Goal: Task Accomplishment & Management: Complete application form

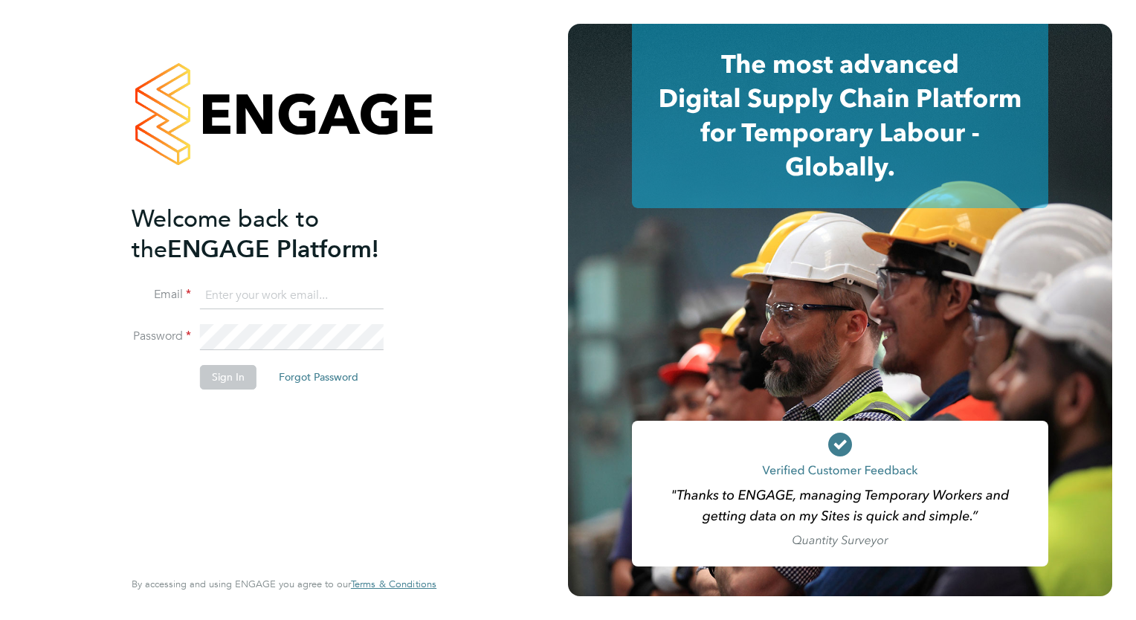
type input "[PERSON_NAME][EMAIL_ADDRESS][PERSON_NAME][DOMAIN_NAME]"
click at [207, 374] on button "Sign In" at bounding box center [228, 377] width 57 height 24
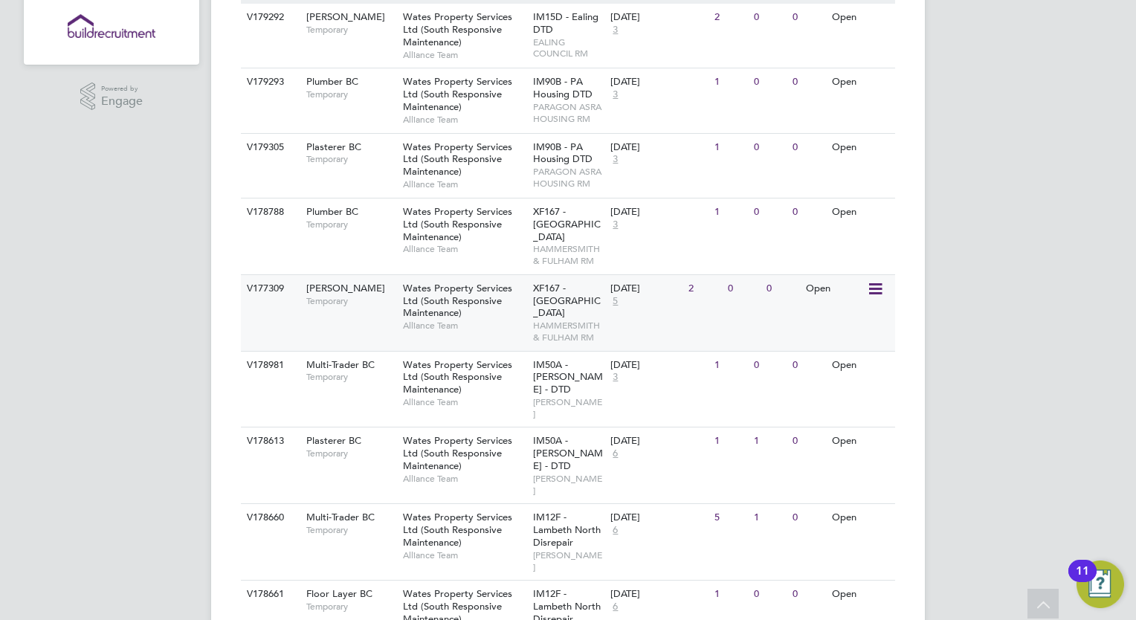
scroll to position [297, 0]
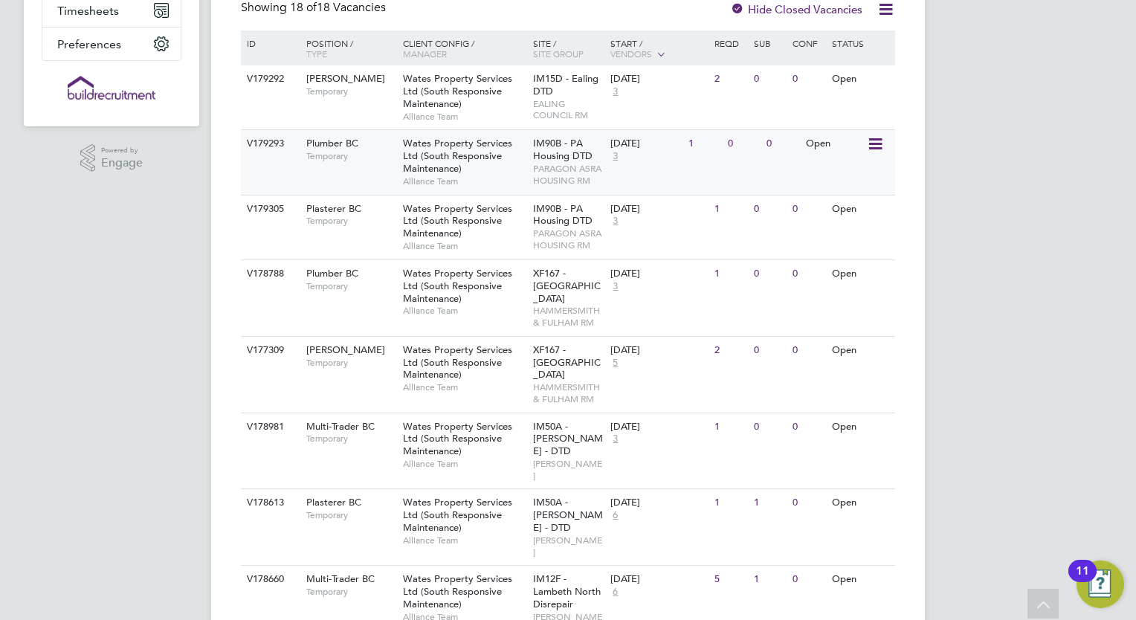
click at [520, 168] on div "Wates Property Services Ltd (South Responsive Maintenance) Alliance Team" at bounding box center [464, 162] width 130 height 64
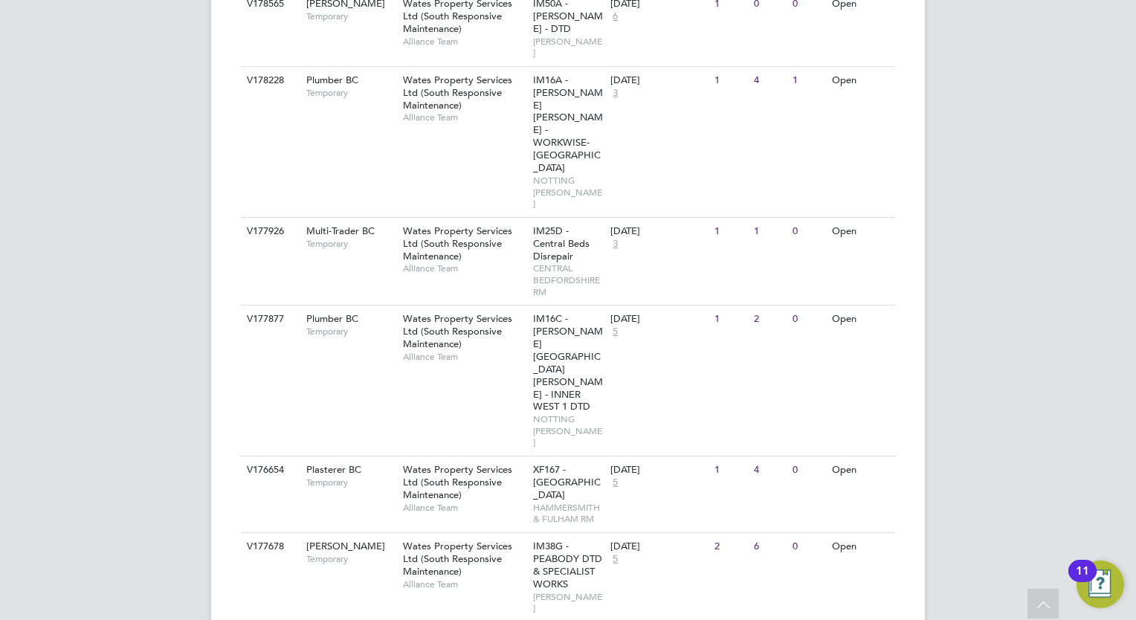
scroll to position [1068, 0]
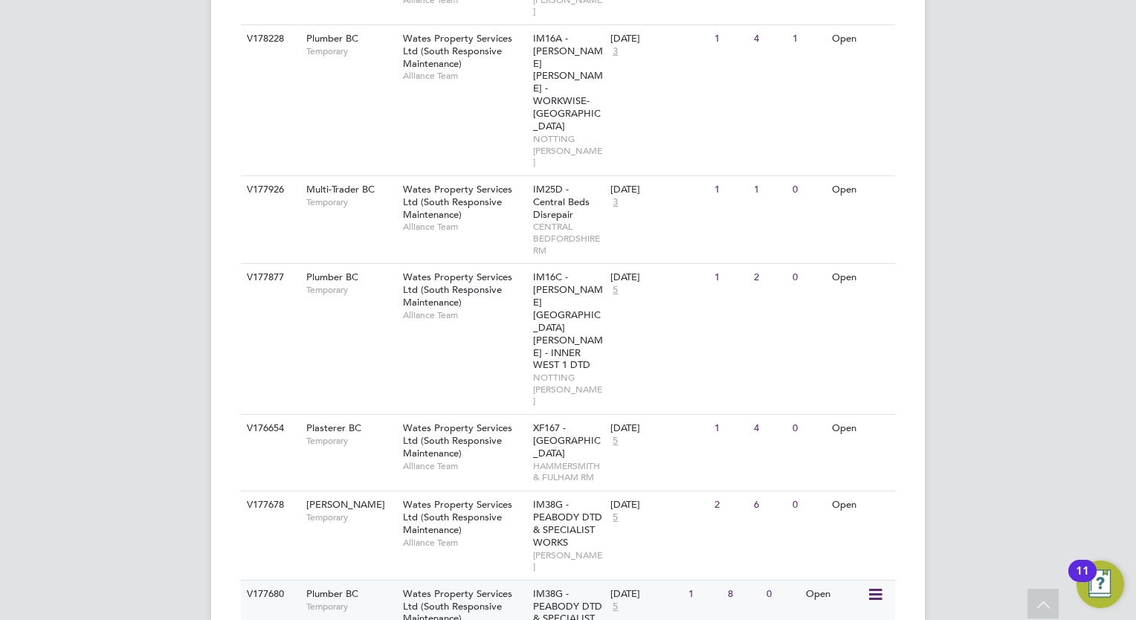
click at [476, 587] on span "Wates Property Services Ltd (South Responsive Maintenance)" at bounding box center [457, 606] width 109 height 38
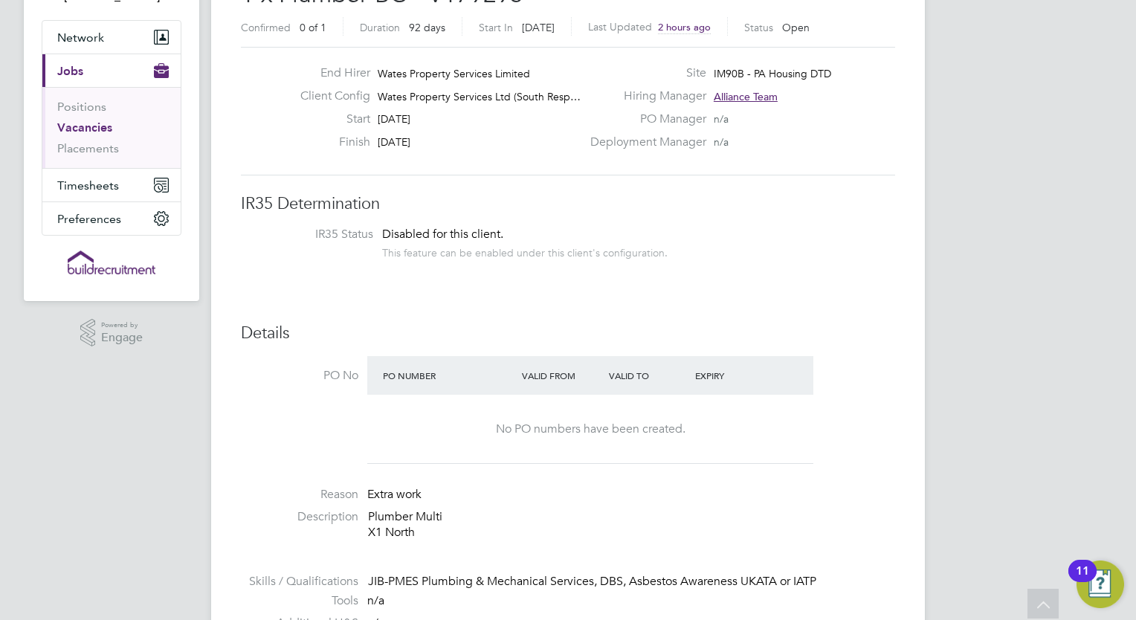
scroll to position [149, 0]
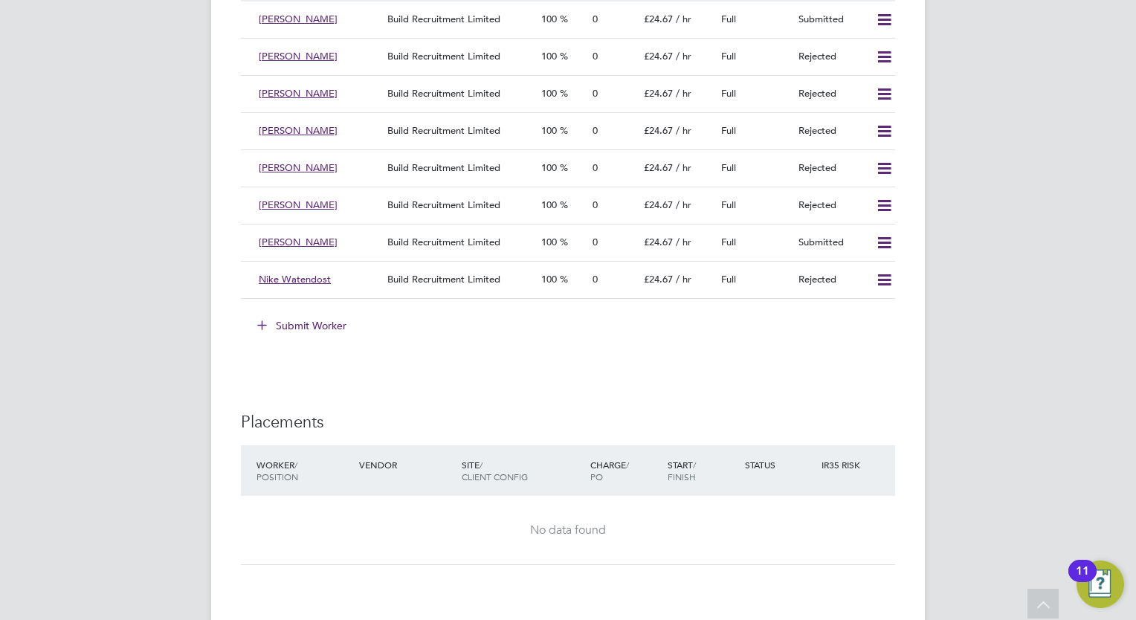
click at [322, 323] on button "Submit Worker" at bounding box center [303, 326] width 112 height 24
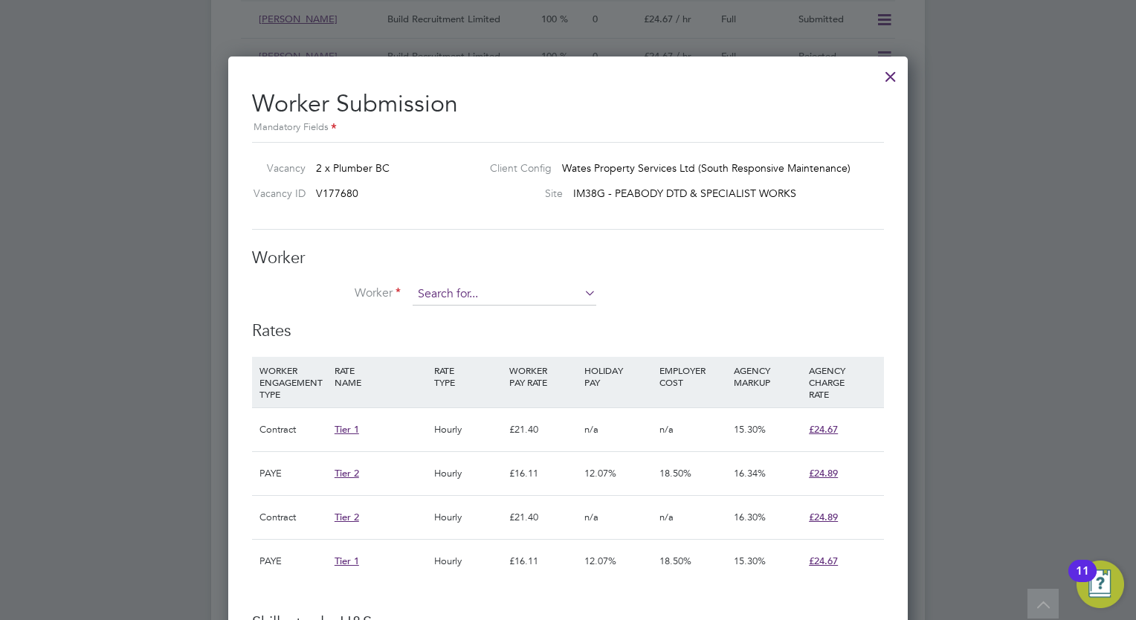
click at [489, 293] on input at bounding box center [505, 294] width 184 height 22
click at [589, 280] on div "Worker Worker Worker Engagement Type" at bounding box center [568, 285] width 632 height 74
click at [581, 288] on icon at bounding box center [581, 293] width 0 height 21
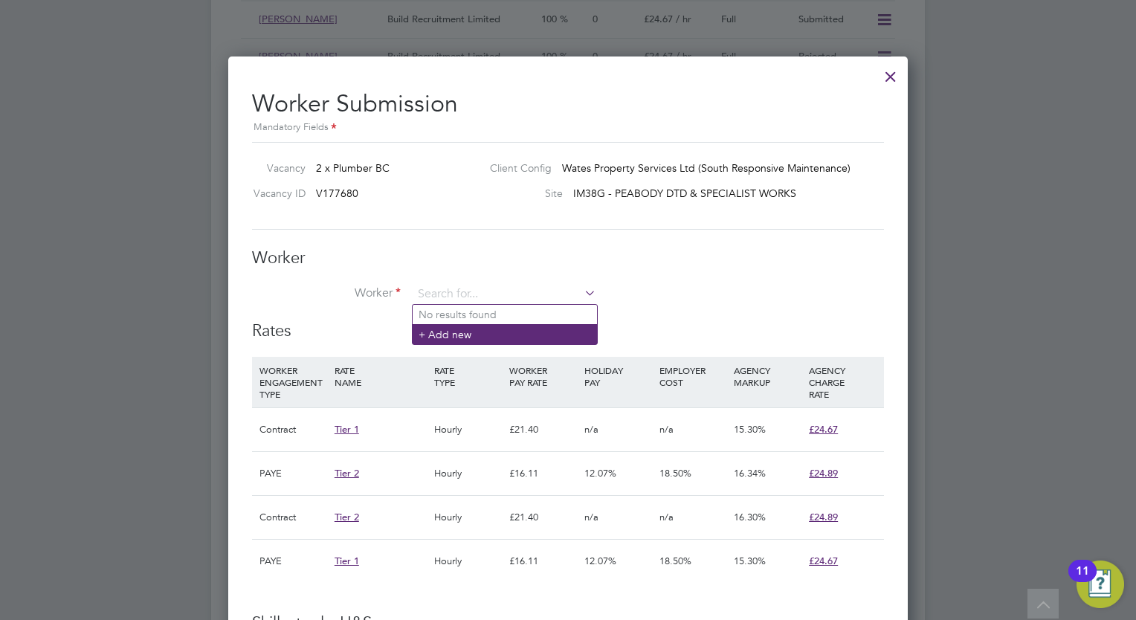
click at [479, 329] on li "+ Add new" at bounding box center [505, 334] width 184 height 20
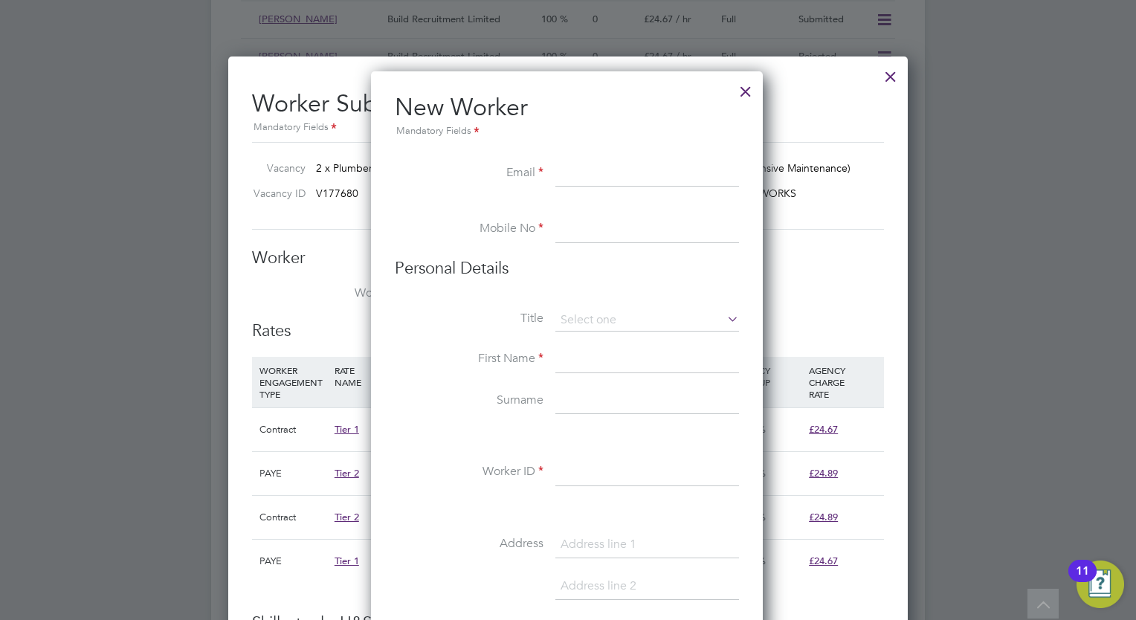
paste input "J_SHARP24@YAHOO.COM"
type input "J_SHARP24@YAHOO.COM"
click at [600, 237] on input at bounding box center [647, 229] width 184 height 27
paste input "+44 7930 335902"
type input "+44 7930 335902"
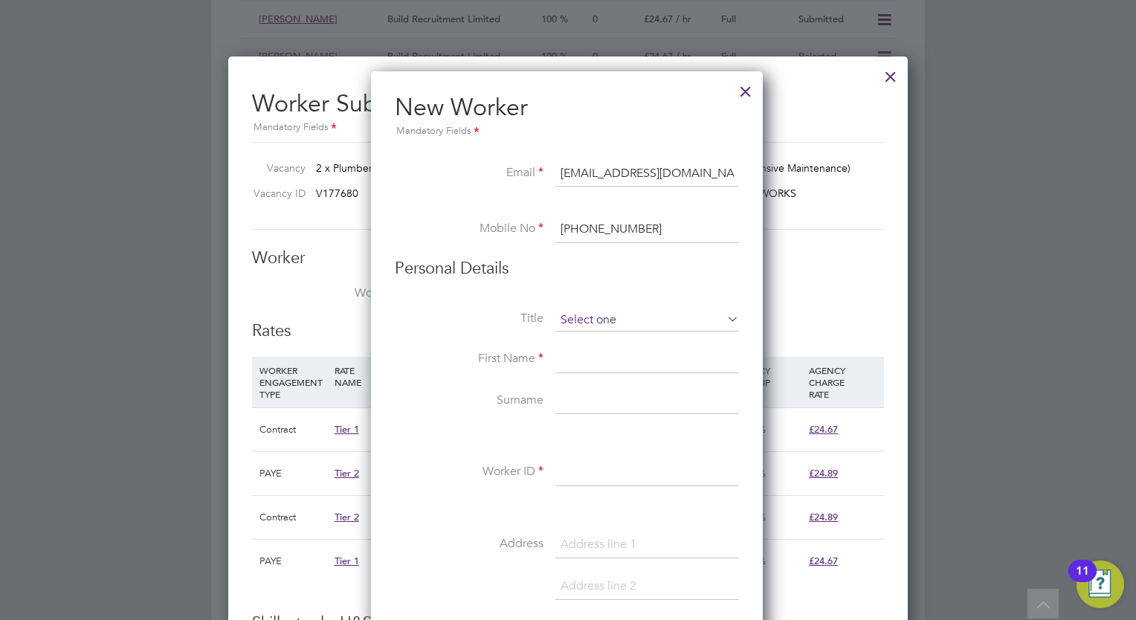
click at [594, 317] on input at bounding box center [647, 320] width 184 height 22
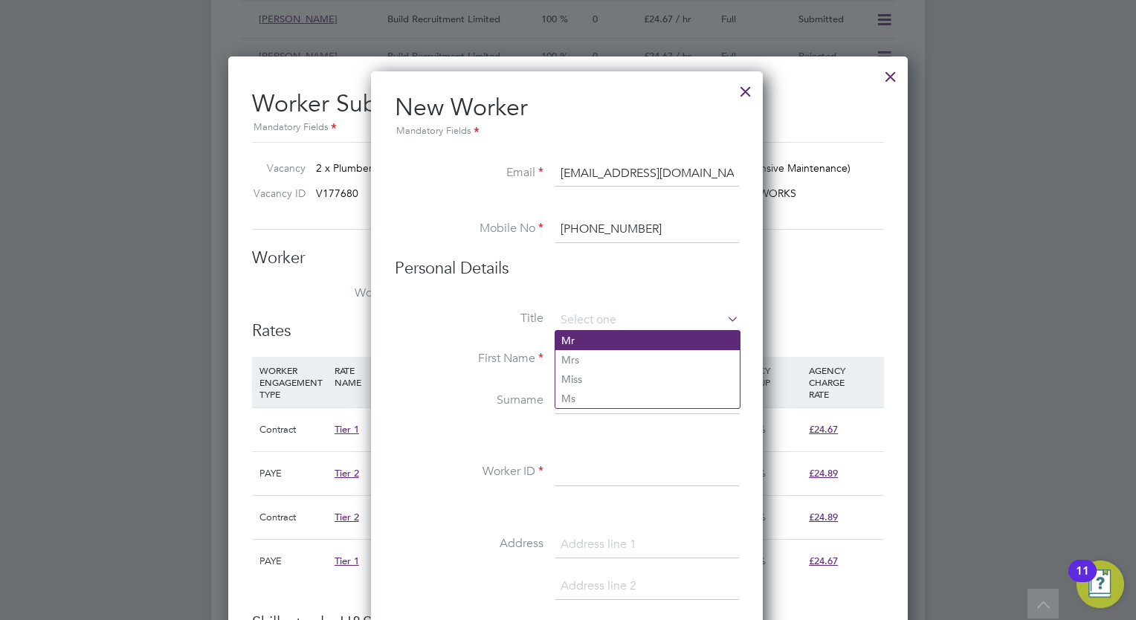
click at [590, 331] on li "Mr" at bounding box center [647, 340] width 184 height 19
type input "Mr"
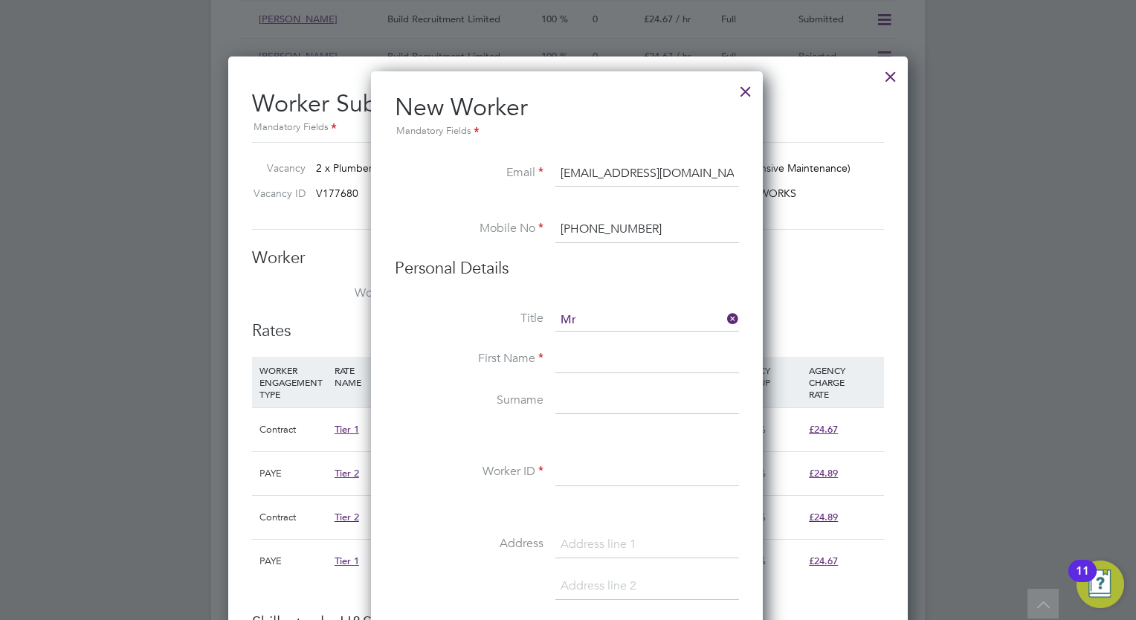
click at [590, 358] on input at bounding box center [647, 359] width 184 height 27
type input "Junior"
click at [578, 401] on input at bounding box center [647, 401] width 184 height 27
type input "Sharp"
click at [628, 471] on input at bounding box center [647, 472] width 184 height 27
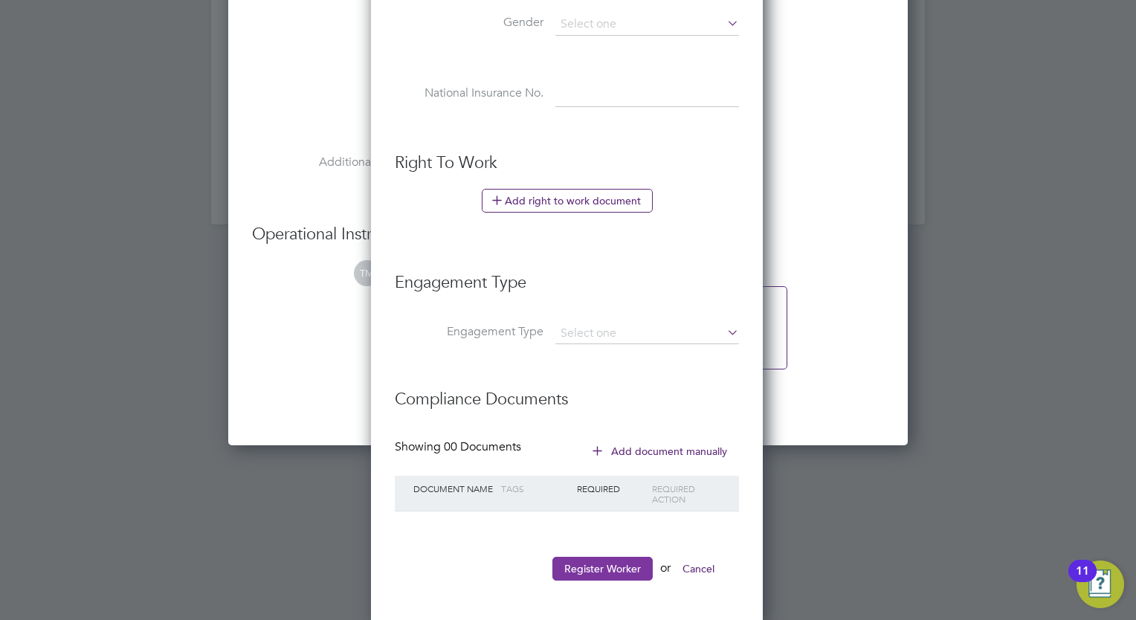
type input "264820"
click at [587, 562] on button "Register Worker" at bounding box center [602, 569] width 100 height 24
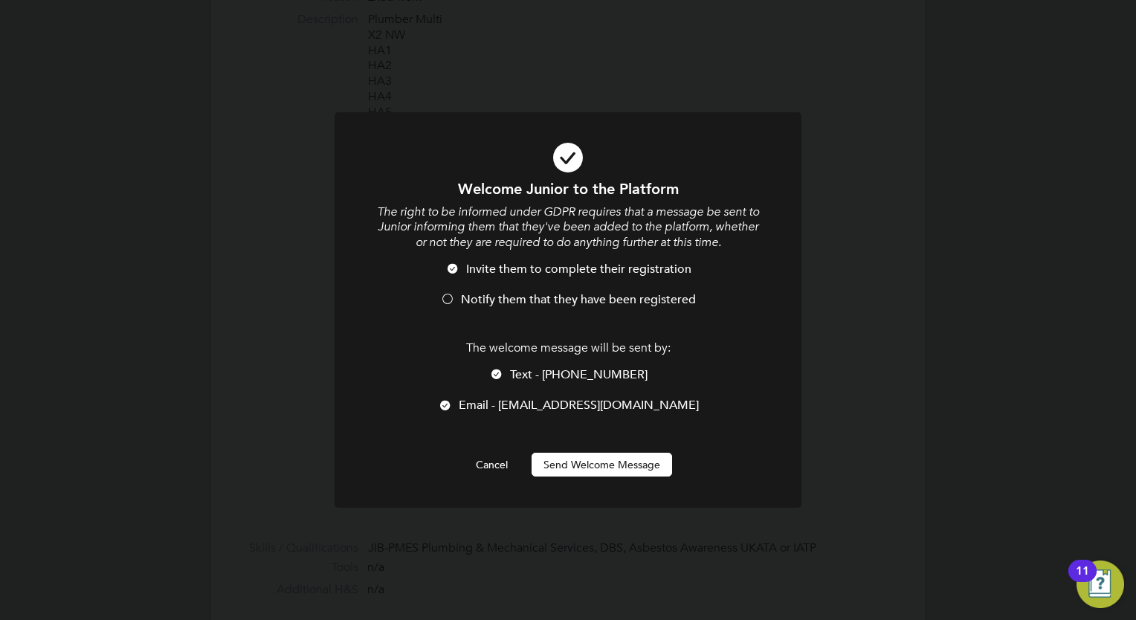
click at [605, 466] on button "Send Welcome Message" at bounding box center [602, 465] width 141 height 24
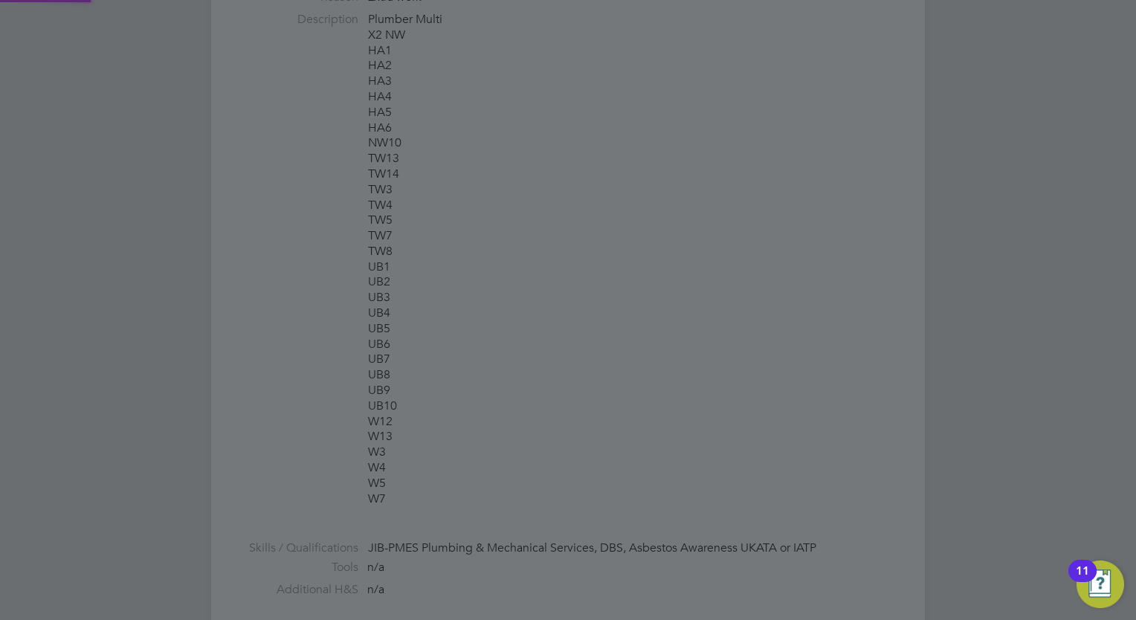
type input "Junior Sharp (264820)"
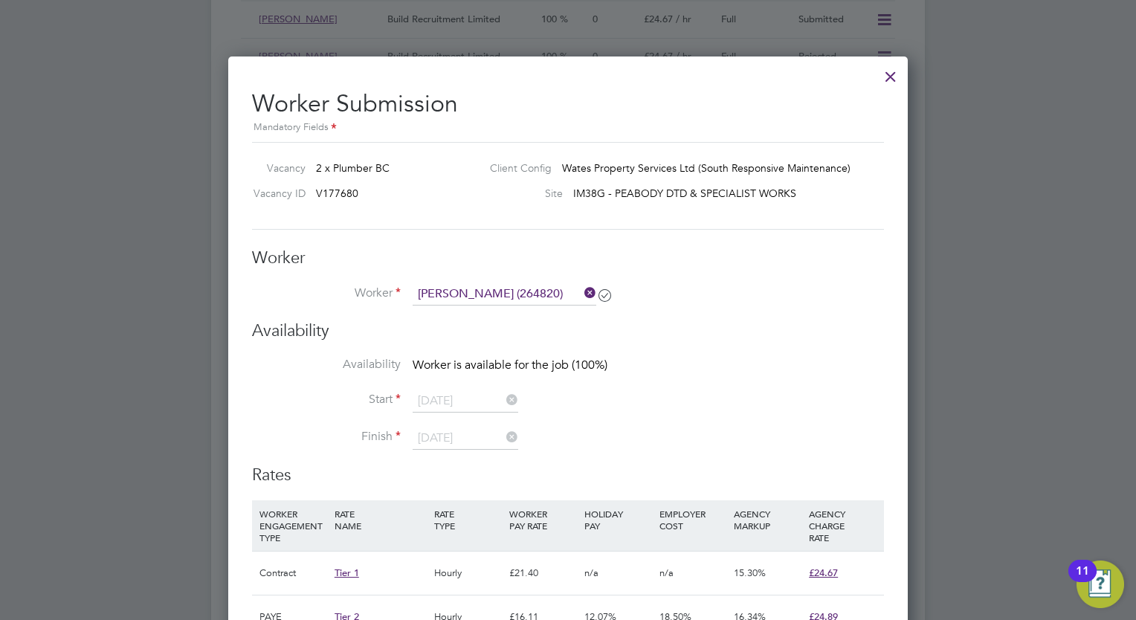
click at [894, 71] on div at bounding box center [890, 72] width 27 height 27
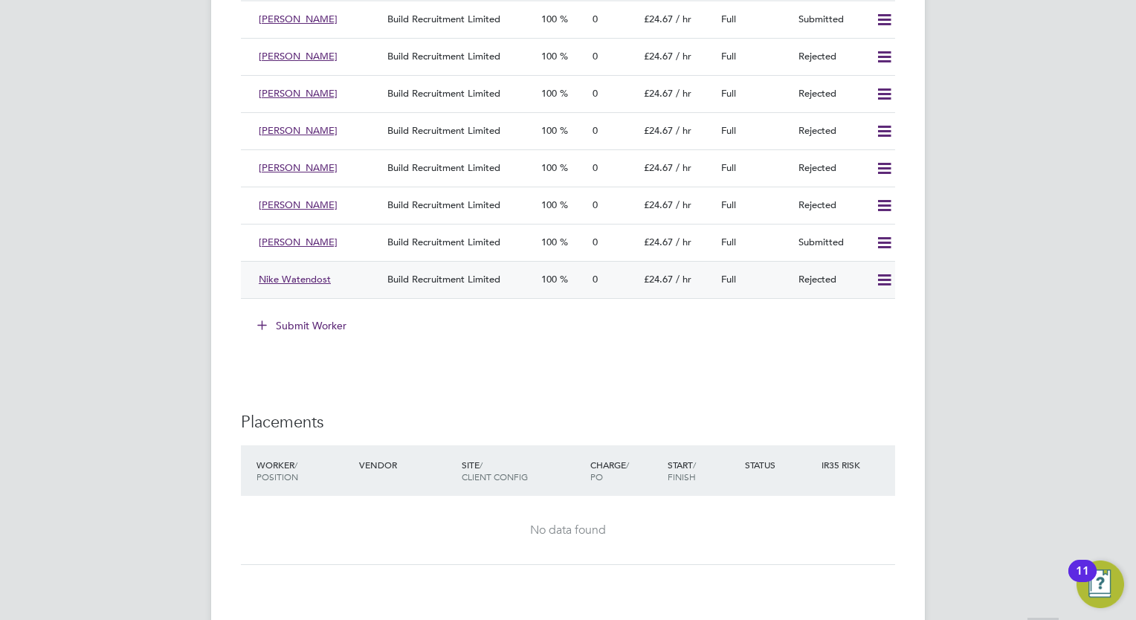
scroll to position [1784, 0]
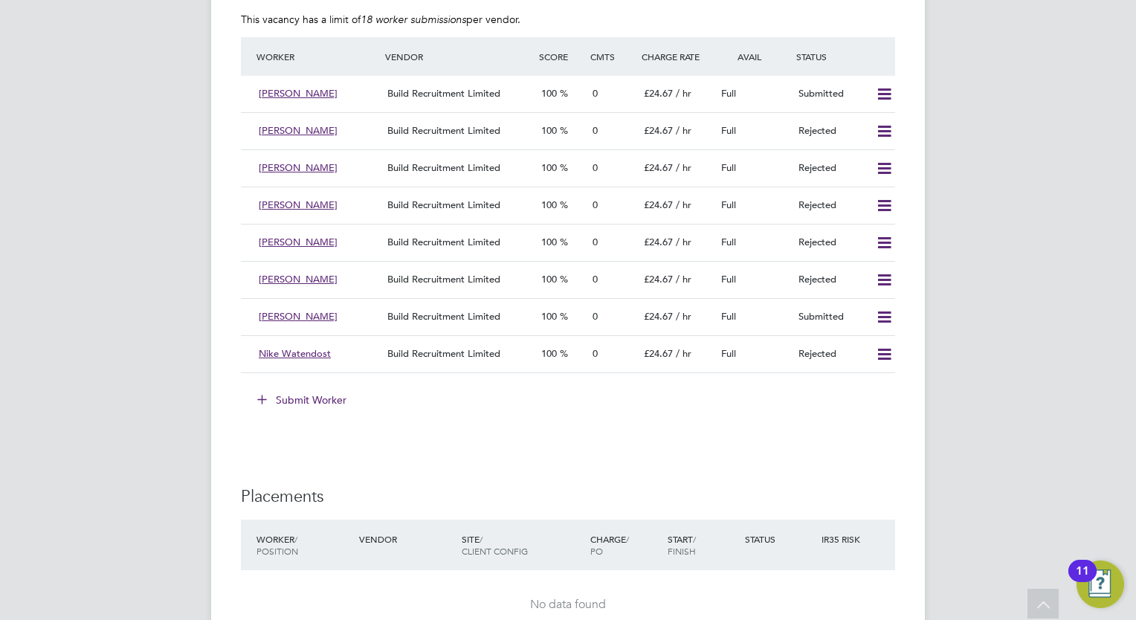
click at [324, 395] on button "Submit Worker" at bounding box center [303, 400] width 112 height 24
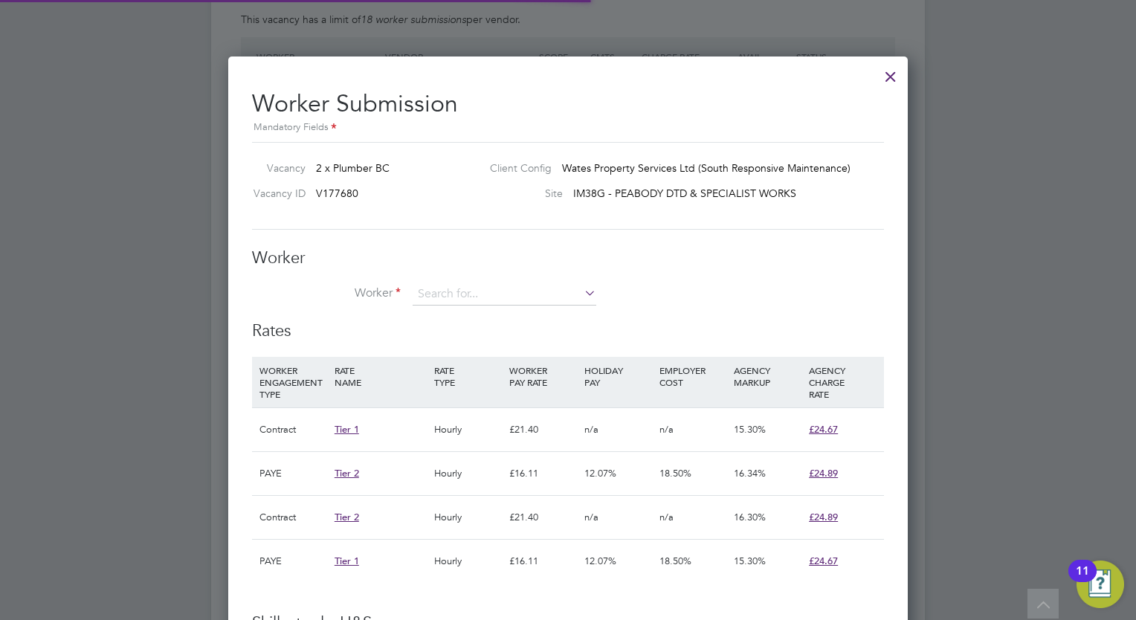
scroll to position [7, 7]
click at [470, 349] on li "Junior Sharp (264820)" at bounding box center [505, 355] width 184 height 20
type input "Junior Sharp (264820)"
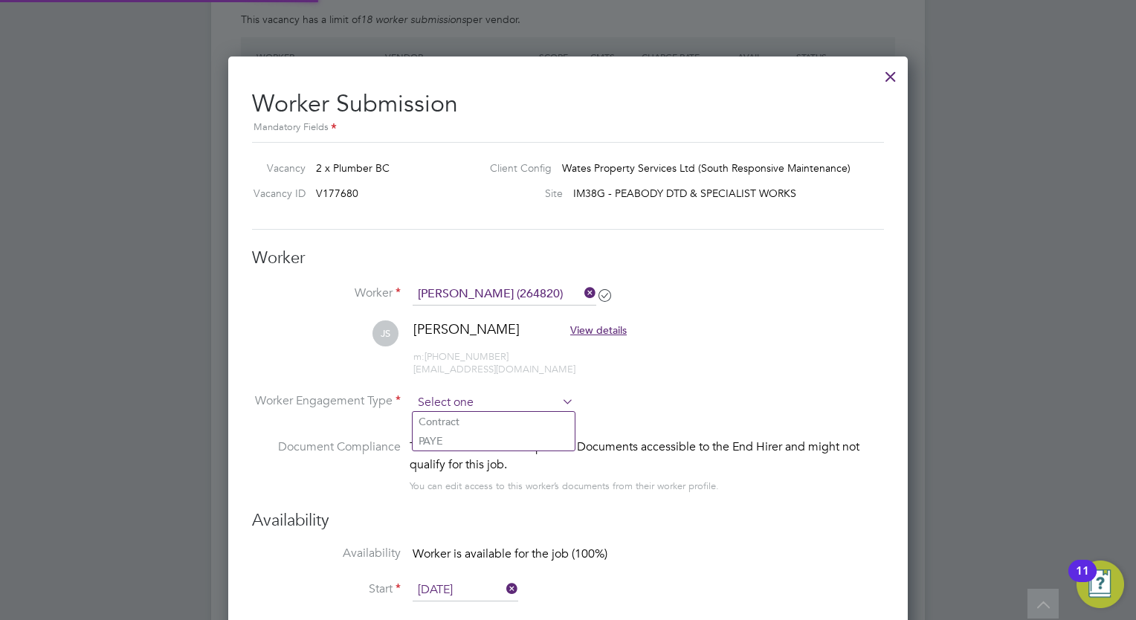
click at [468, 393] on input at bounding box center [493, 403] width 161 height 22
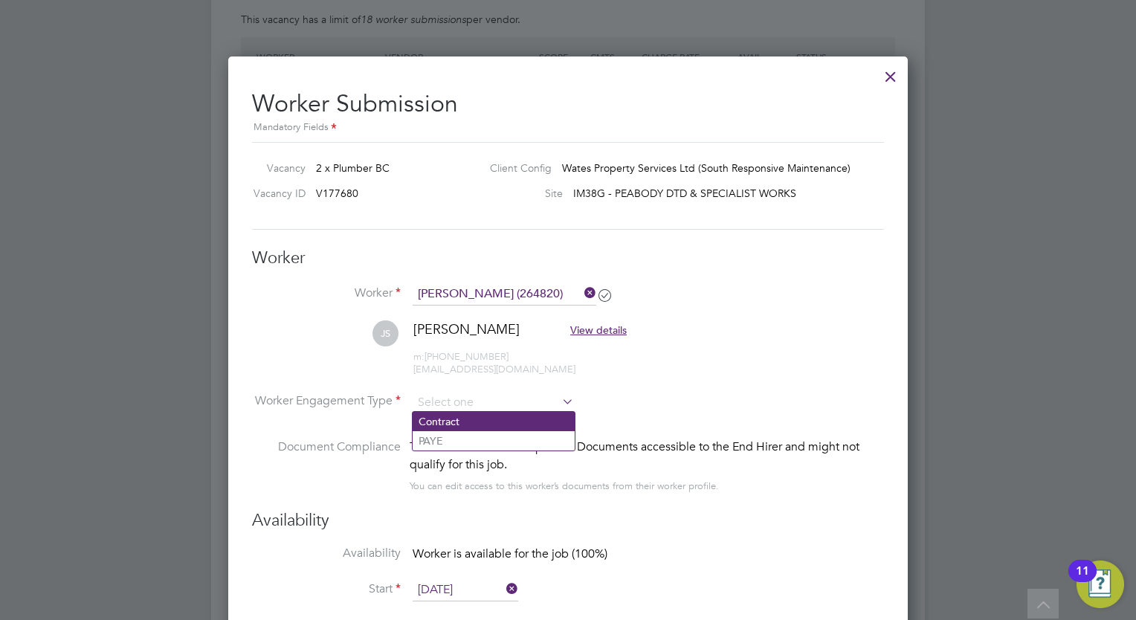
click at [455, 415] on li "Contract" at bounding box center [494, 421] width 162 height 19
type input "Contract"
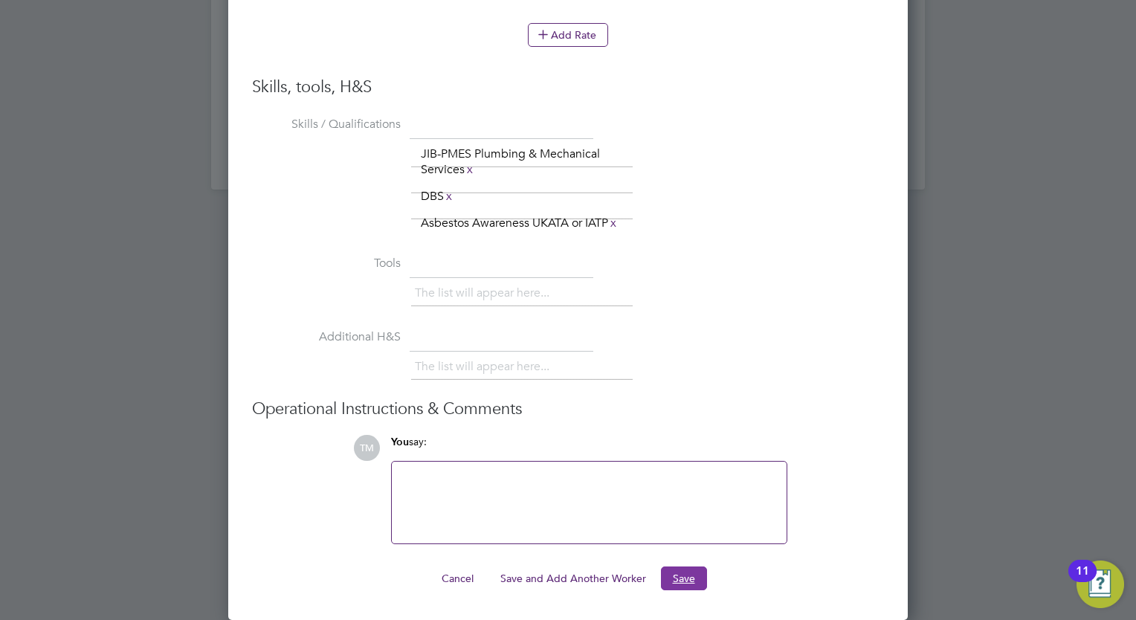
click at [681, 583] on button "Save" at bounding box center [684, 579] width 46 height 24
